Goal: Transaction & Acquisition: Purchase product/service

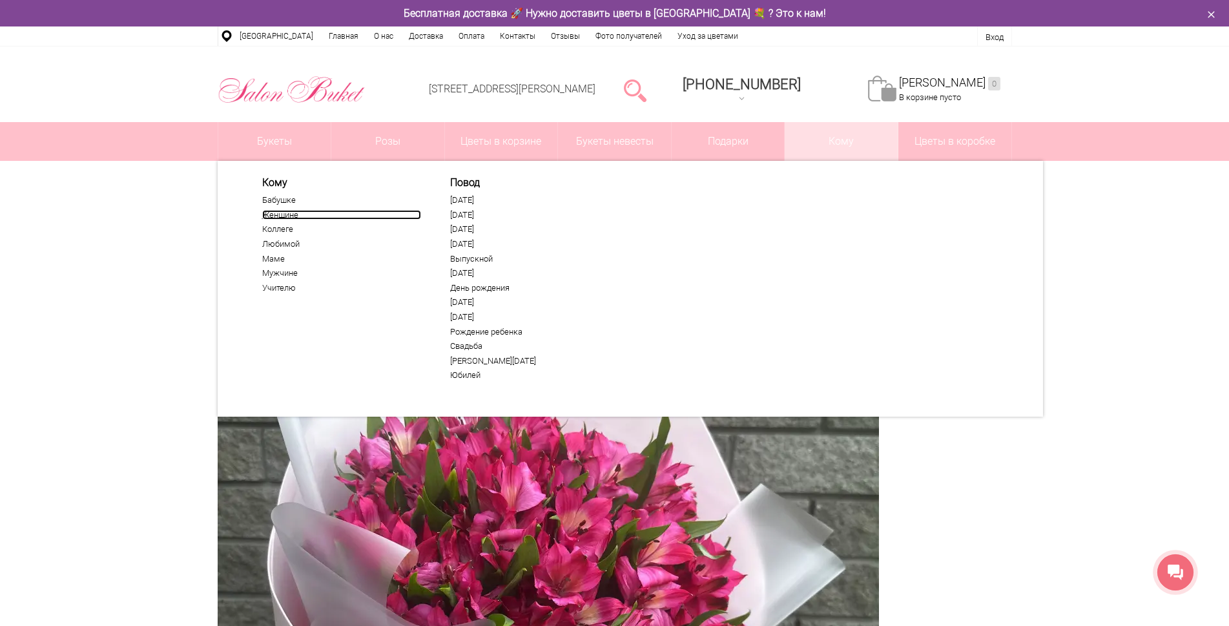
click at [285, 217] on link "Женщине" at bounding box center [341, 215] width 159 height 10
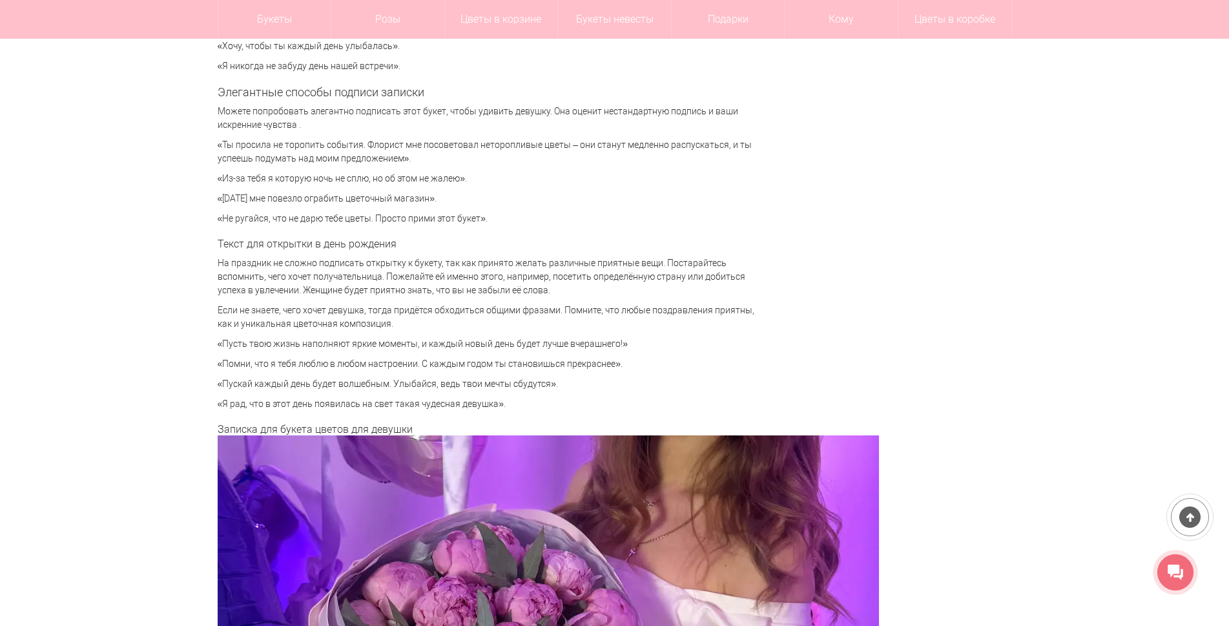
scroll to position [3164, 0]
